Goal: Find specific page/section

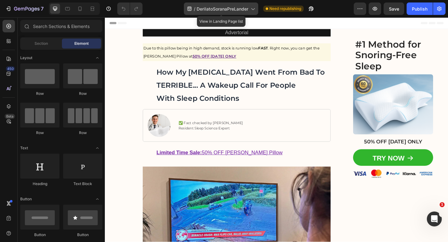
click at [223, 12] on span "DerilatoSoranaPreLander" at bounding box center [223, 9] width 52 height 7
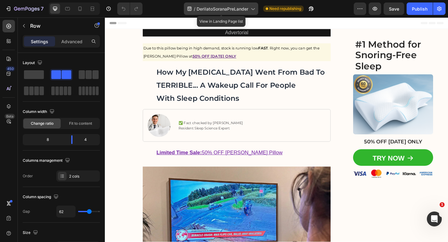
click at [232, 8] on span "DerilatoSoranaPreLander" at bounding box center [223, 9] width 52 height 7
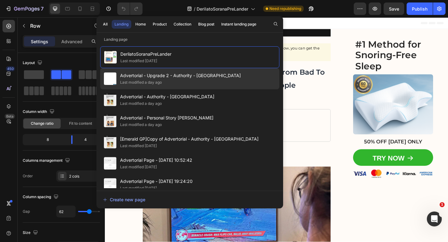
click at [225, 80] on div "Advertorial - Upgrade 2 - Authority - Sorana Last modified a day ago" at bounding box center [189, 78] width 179 height 21
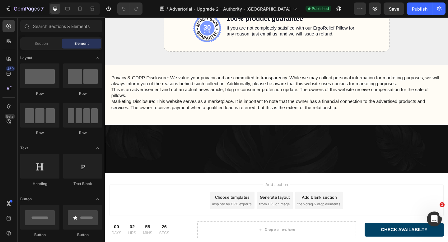
scroll to position [2731, 0]
click at [80, 10] on icon at bounding box center [80, 10] width 2 height 1
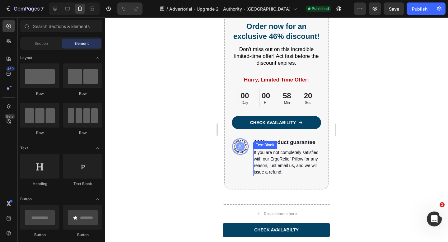
scroll to position [2634, 0]
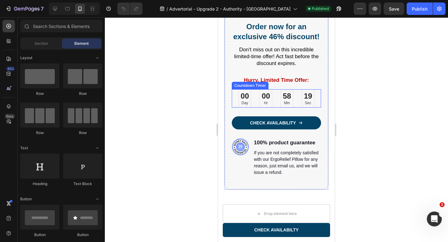
click at [280, 108] on div "00 Day 00 Hr 58 Min 19 Sec" at bounding box center [277, 98] width 76 height 18
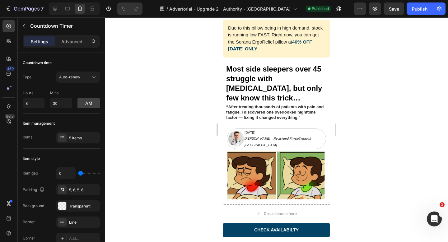
scroll to position [0, 0]
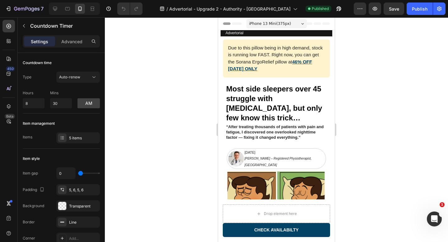
click at [162, 60] on div at bounding box center [276, 129] width 343 height 225
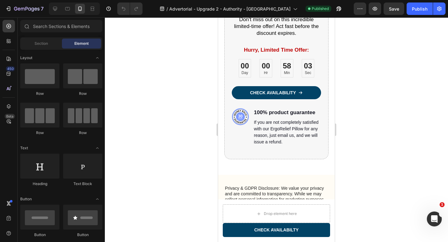
scroll to position [2691, 0]
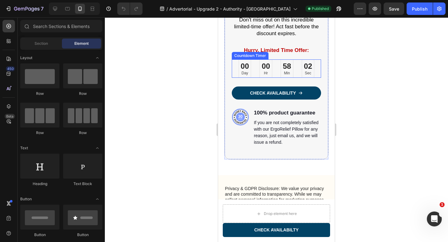
click at [264, 65] on div "00" at bounding box center [266, 66] width 8 height 10
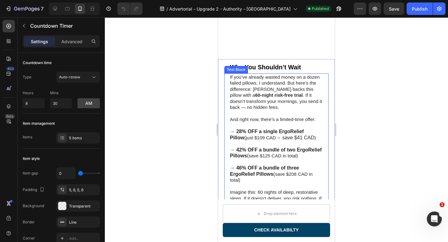
scroll to position [2154, 0]
